Goal: Complete application form

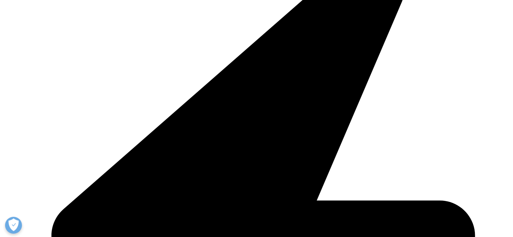
scroll to position [202, 0]
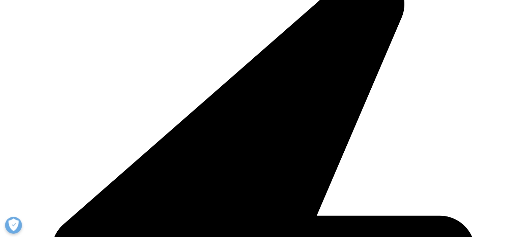
type input "Senior Marketing Manager"
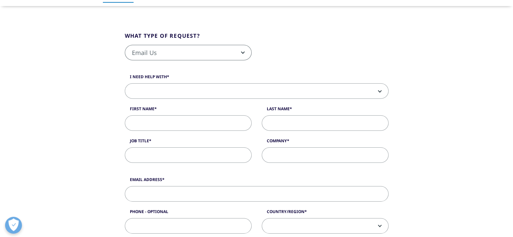
click at [158, 54] on span "Email Us" at bounding box center [188, 53] width 126 height 16
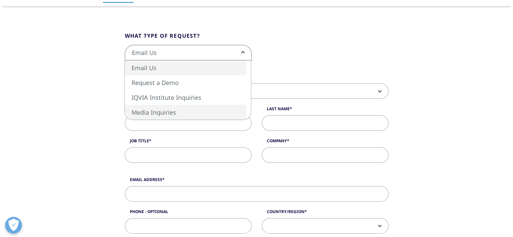
select select "https://www.iqvia.com/contact/media"
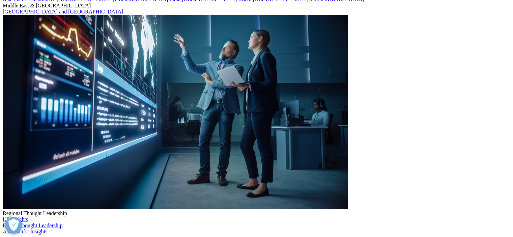
scroll to position [34, 0]
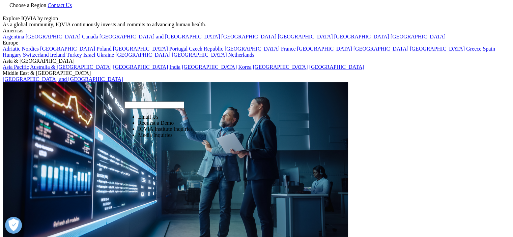
select select "https://www.iqvia.com/contact/rfp"
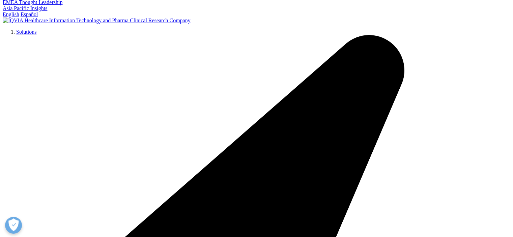
scroll to position [135, 0]
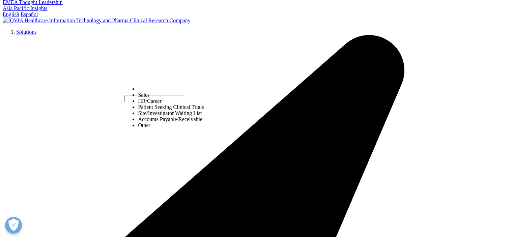
scroll to position [202, 0]
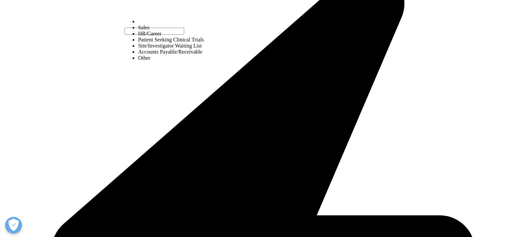
select select "Other"
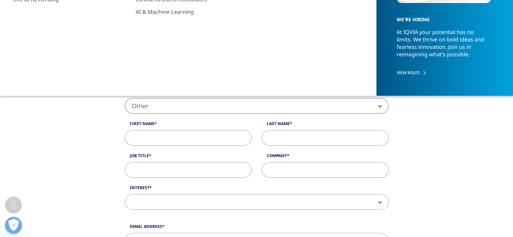
scroll to position [135, 0]
click at [184, 138] on input "First Name" at bounding box center [188, 139] width 127 height 16
type input "Marija"
type input "petrovska"
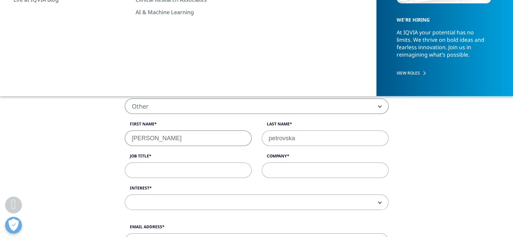
type input "Medscape"
type input "mpetrovska@webmd.net"
type input "0666842102"
select select "France"
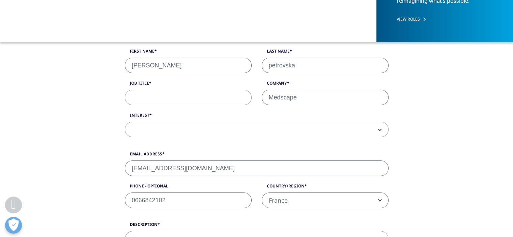
scroll to position [188, 0]
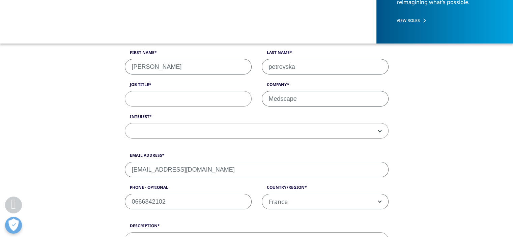
click at [194, 128] on span at bounding box center [256, 131] width 263 height 16
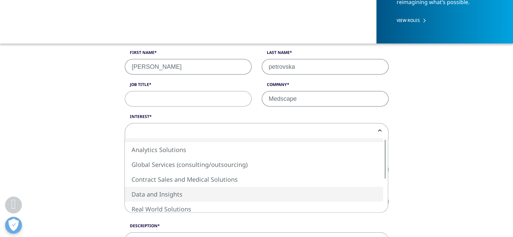
select select "Data and Insights"
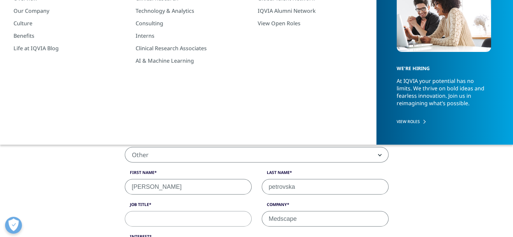
scroll to position [154, 0]
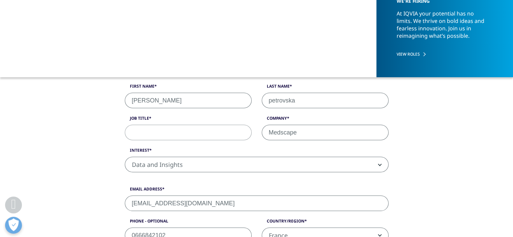
click at [168, 135] on input "Job Title" at bounding box center [188, 133] width 127 height 16
type input "Senior Marketing Manager"
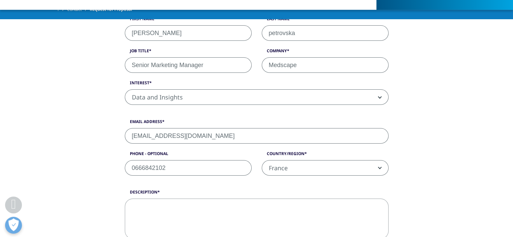
scroll to position [289, 0]
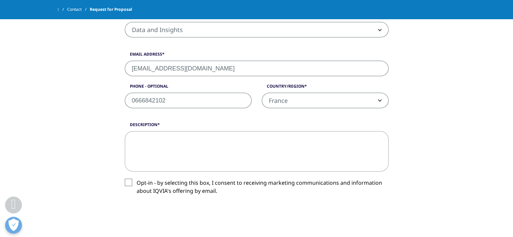
click at [159, 142] on textarea "Description" at bounding box center [257, 151] width 264 height 40
paste textarea "Hello [Name or “Sales Team”], I hope you’re doing well. My name is Marija [Last…"
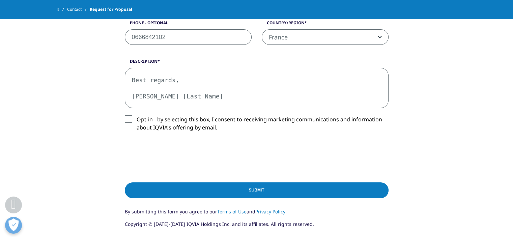
scroll to position [356, 0]
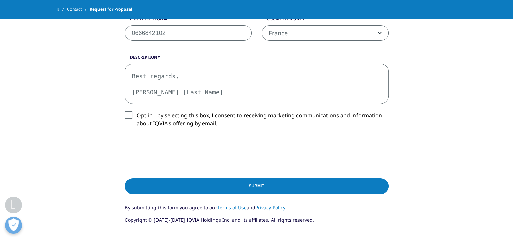
click at [158, 92] on textarea "Hello [Name or “Sales Team”], I hope you’re doing well. My name is Marija [Last…" at bounding box center [257, 84] width 264 height 40
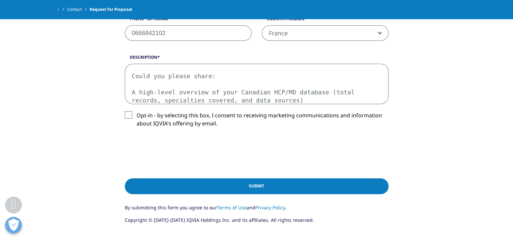
scroll to position [3, 0]
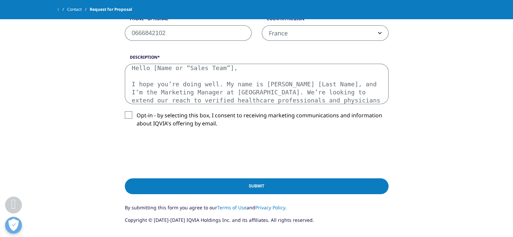
drag, startPoint x: 225, startPoint y: 68, endPoint x: 149, endPoint y: 70, distance: 75.9
click at [148, 69] on textarea "Hello [Name or “Sales Team”], I hope you’re doing well. My name is Marija [Last…" at bounding box center [257, 84] width 264 height 40
click at [171, 70] on textarea "Hello, I hope you’re doing well. My name is Marija [Last Name], and I’m the Mar…" at bounding box center [257, 84] width 264 height 40
click at [172, 81] on textarea "Hello, I hope you’re doing well. My name is Marija [Last Name], and I’m the Mar…" at bounding box center [257, 84] width 264 height 40
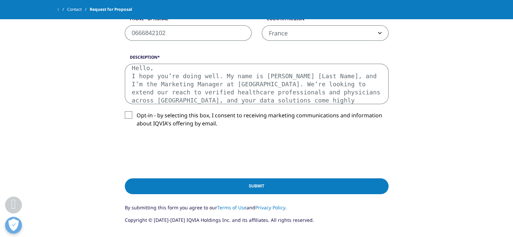
scroll to position [0, 0]
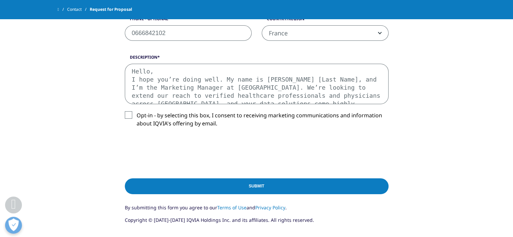
drag, startPoint x: 316, startPoint y: 79, endPoint x: 275, endPoint y: 80, distance: 41.1
click at [275, 80] on textarea "Hello, I hope you’re doing well. My name is Marija [Last Name], and I’m the Mar…" at bounding box center [257, 84] width 264 height 40
click at [319, 78] on textarea "Hello, I hope you’re doing well. My name is Marija Petrovska and I’m the Market…" at bounding box center [257, 84] width 264 height 40
click at [348, 78] on textarea "Hello, I hope you’re doing well. My name is Marija Petrovska, and I’m the Marke…" at bounding box center [257, 84] width 264 height 40
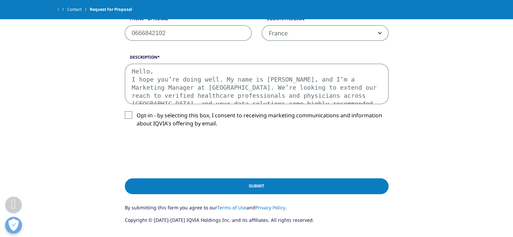
click at [198, 88] on textarea "Hello, I hope you’re doing well. My name is Marija Petrovska, and I’m a Marketi…" at bounding box center [257, 84] width 264 height 40
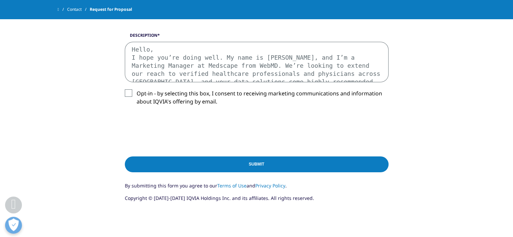
scroll to position [390, 0]
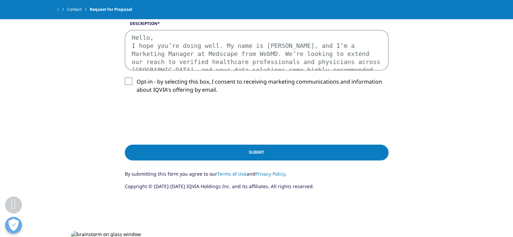
drag, startPoint x: 293, startPoint y: 68, endPoint x: 293, endPoint y: 77, distance: 8.1
click at [293, 77] on div "Description Hello, I hope you’re doing well. My name is Marija Petrovska, and I…" at bounding box center [257, 63] width 274 height 84
click at [289, 59] on textarea "Hello, I hope you’re doing well. My name is Marija Petrovska, and I’m a Marketi…" at bounding box center [257, 50] width 264 height 40
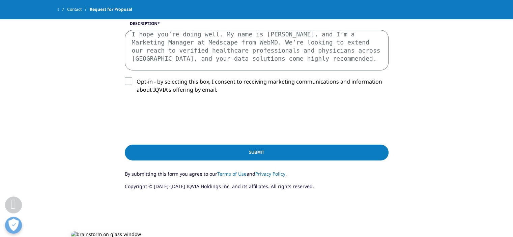
scroll to position [20, 0]
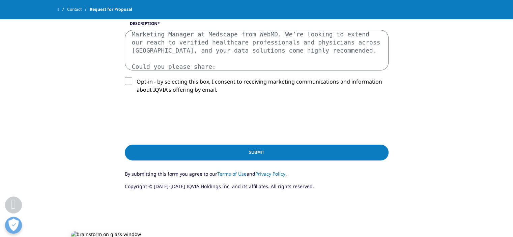
drag, startPoint x: 262, startPoint y: 52, endPoint x: 339, endPoint y: 43, distance: 77.1
click at [339, 43] on textarea "Hello, I hope you’re doing well. My name is Marija Petrovska, and I’m a Marketi…" at bounding box center [257, 50] width 264 height 40
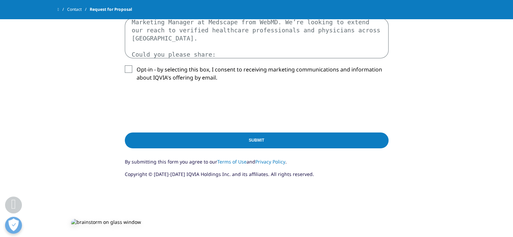
scroll to position [390, 0]
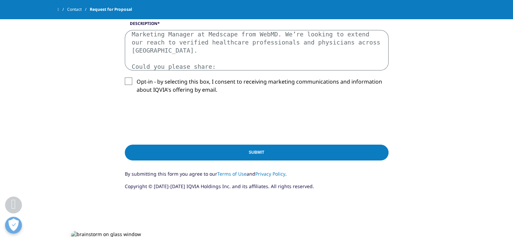
click at [208, 59] on textarea "Hello, I hope you’re doing well. My name is Marija Petrovska, and I’m a Marketi…" at bounding box center [257, 50] width 264 height 40
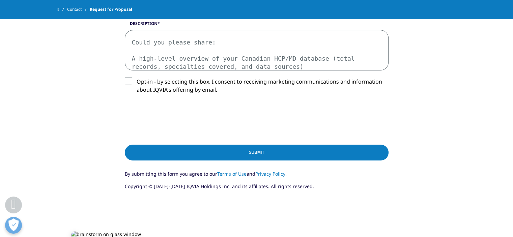
scroll to position [52, 0]
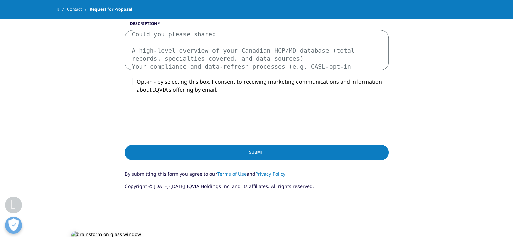
drag, startPoint x: 274, startPoint y: 58, endPoint x: 283, endPoint y: 65, distance: 11.9
click at [283, 65] on textarea "Hello, I hope you’re doing well. My name is Marija Petrovska, and I’m a Marketi…" at bounding box center [257, 50] width 264 height 40
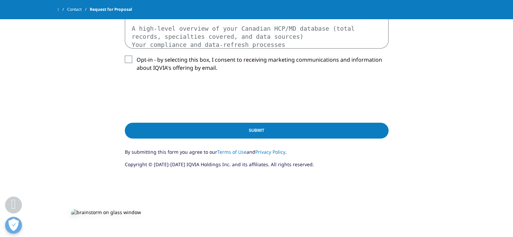
scroll to position [424, 0]
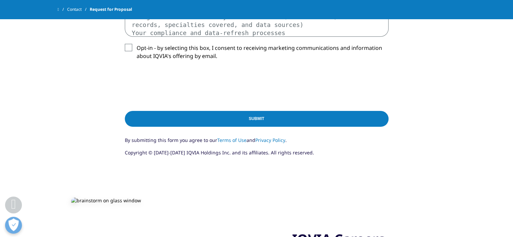
click at [230, 33] on textarea "Hello, I hope you’re doing well. My name is Marija Petrovska, and I’m a Marketi…" at bounding box center [257, 16] width 264 height 40
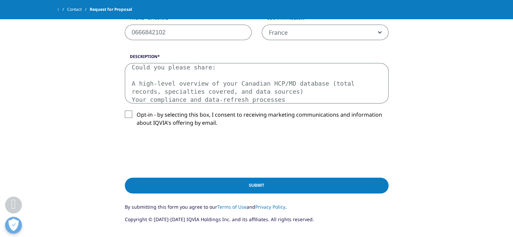
scroll to position [356, 0]
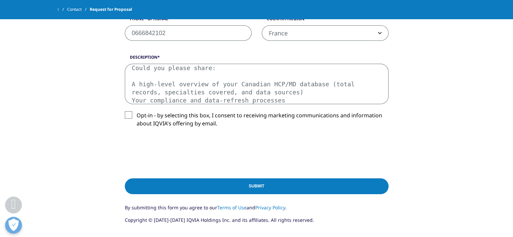
click at [131, 112] on label "Opt-in - by selecting this box, I consent to receiving marketing communications…" at bounding box center [257, 121] width 264 height 20
click at [137, 111] on input "Opt-in - by selecting this box, I consent to receiving marketing communications…" at bounding box center [137, 111] width 0 height 0
click at [314, 80] on textarea "Hello, I hope you’re doing well. My name is Marija Petrovska, and I’m a Marketi…" at bounding box center [257, 84] width 264 height 40
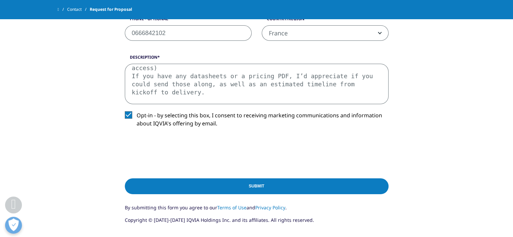
scroll to position [109, 0]
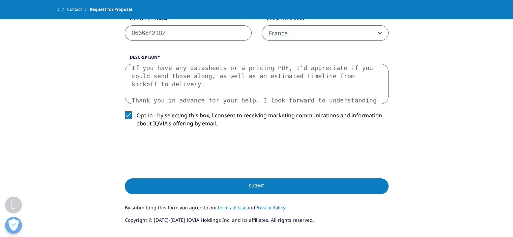
drag, startPoint x: 250, startPoint y: 84, endPoint x: 313, endPoint y: 95, distance: 64.2
click at [313, 95] on textarea "Hello, I hope you’re doing well. My name is Marija Petrovska, and I’m a Marketi…" at bounding box center [257, 84] width 264 height 40
click at [216, 95] on textarea "Hello, I hope you’re doing well. My name is Marija Petrovska, and I’m a Marketi…" at bounding box center [257, 84] width 264 height 40
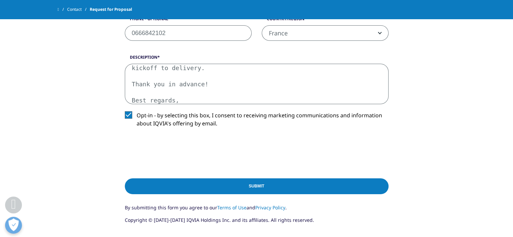
scroll to position [133, 0]
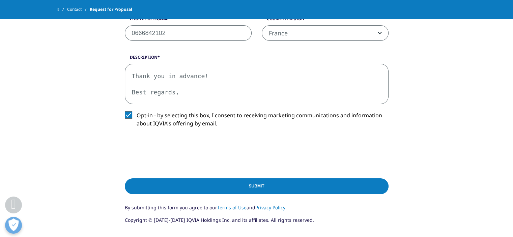
type textarea "Hello, I hope you’re doing well. My name is Marija Petrovska, and I’m a Marketi…"
click at [200, 101] on textarea "Hello, I hope you’re doing well. My name is Marija Petrovska, and I’m a Marketi…" at bounding box center [257, 84] width 264 height 40
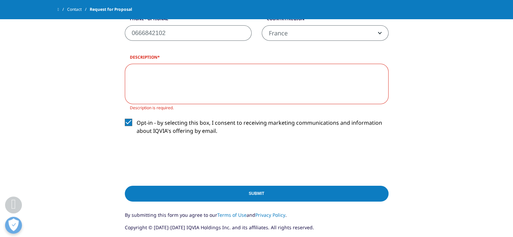
scroll to position [0, 0]
paste textarea "Hello, I hope you’re doing well. My name is Marija, and I’m the Marketing Manag…"
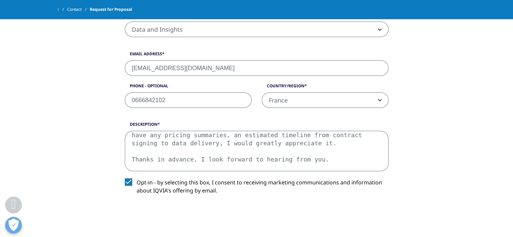
scroll to position [289, 0]
click at [179, 167] on textarea "Hello, I hope you’re doing well. My name is Marija, and I’m the Marketing Manag…" at bounding box center [257, 151] width 264 height 40
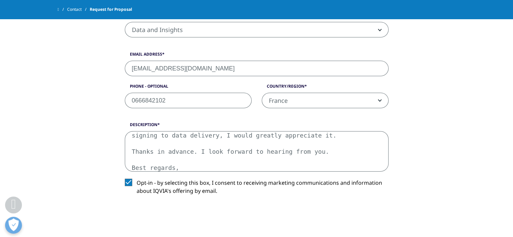
click at [176, 169] on textarea "Hello, I hope you’re doing well. My name is Marija, and I’m the Marketing Manag…" at bounding box center [257, 151] width 264 height 40
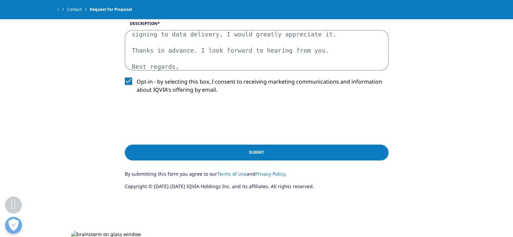
scroll to position [390, 0]
type textarea "Hello, I hope you’re doing well. My name is Marija, and I’m the Marketing Manag…"
click at [215, 152] on input "Submit" at bounding box center [257, 153] width 264 height 16
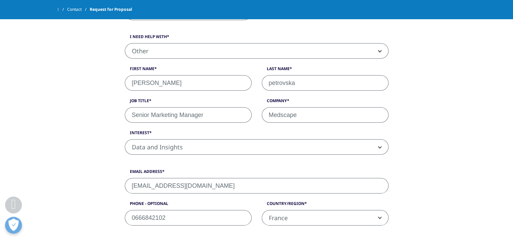
scroll to position [163, 0]
